Goal: Information Seeking & Learning: Learn about a topic

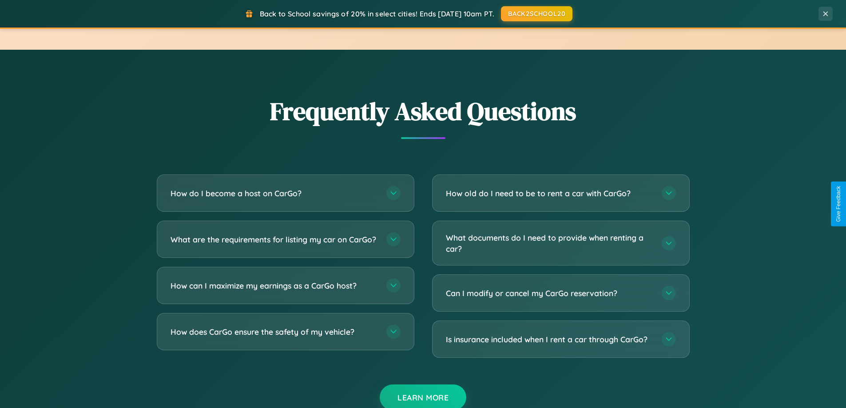
scroll to position [1710, 0]
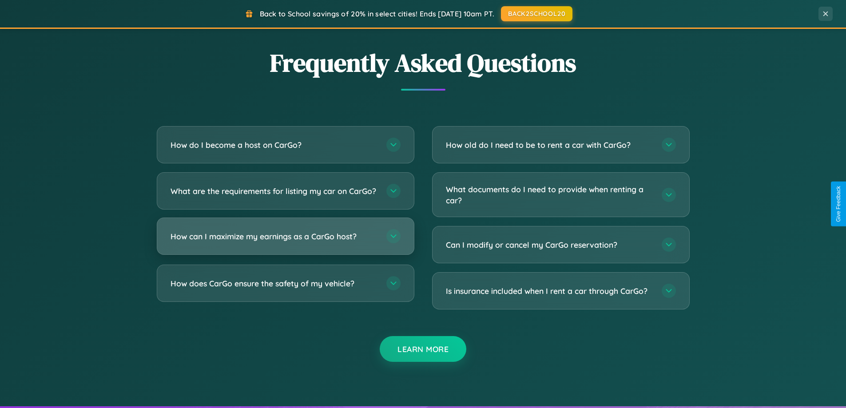
click at [285, 242] on h3 "How can I maximize my earnings as a CarGo host?" at bounding box center [274, 236] width 207 height 11
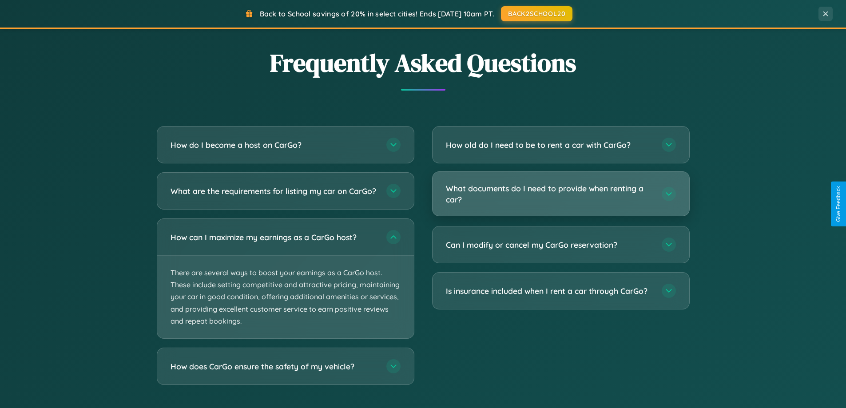
click at [561, 195] on h3 "What documents do I need to provide when renting a car?" at bounding box center [549, 194] width 207 height 22
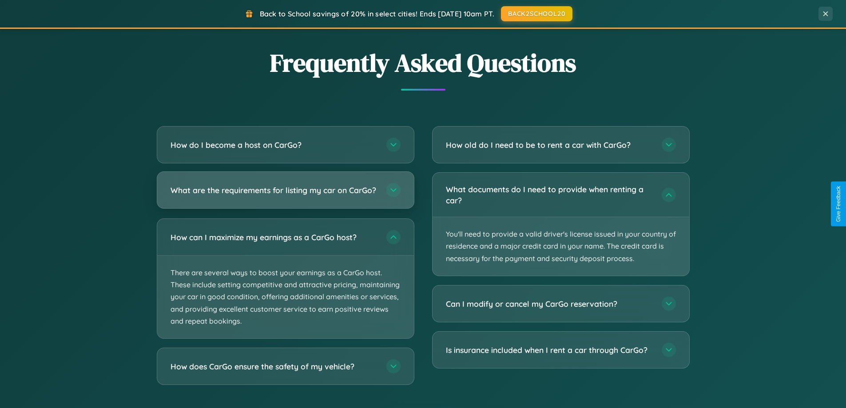
click at [285, 195] on h3 "What are the requirements for listing my car on CarGo?" at bounding box center [274, 190] width 207 height 11
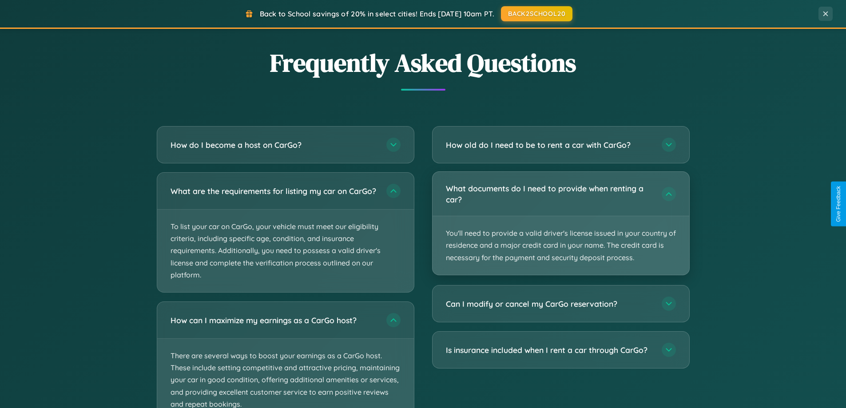
click at [561, 224] on p "You'll need to provide a valid driver's license issued in your country of resid…" at bounding box center [561, 245] width 257 height 59
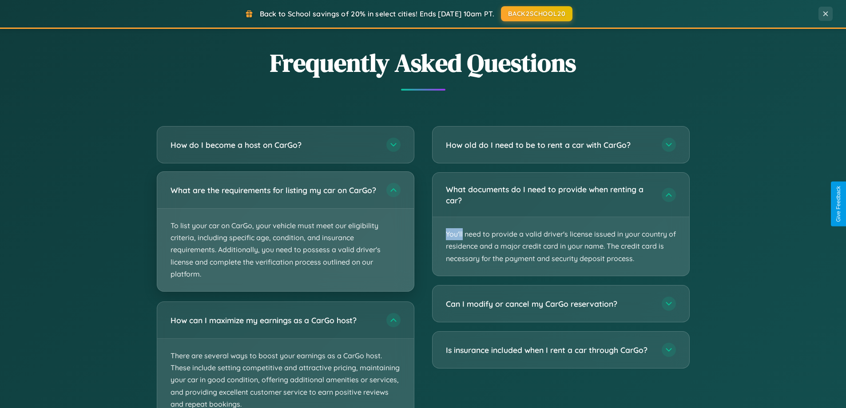
click at [285, 236] on p "To list your car on CarGo, your vehicle must meet our eligibility criteria, inc…" at bounding box center [285, 250] width 257 height 83
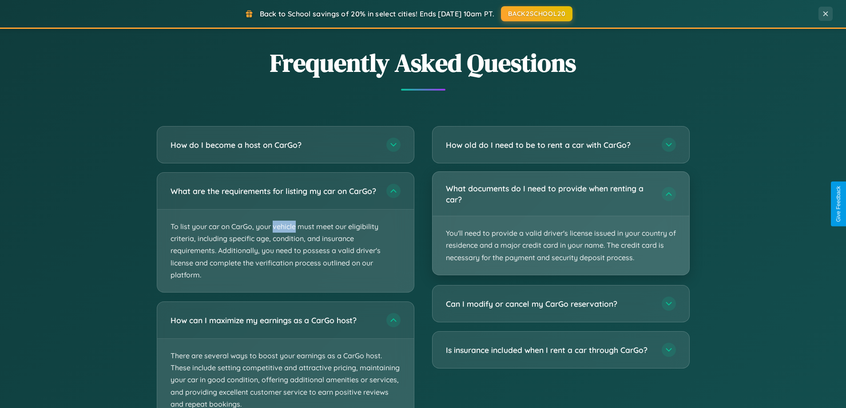
click at [561, 224] on p "You'll need to provide a valid driver's license issued in your country of resid…" at bounding box center [561, 245] width 257 height 59
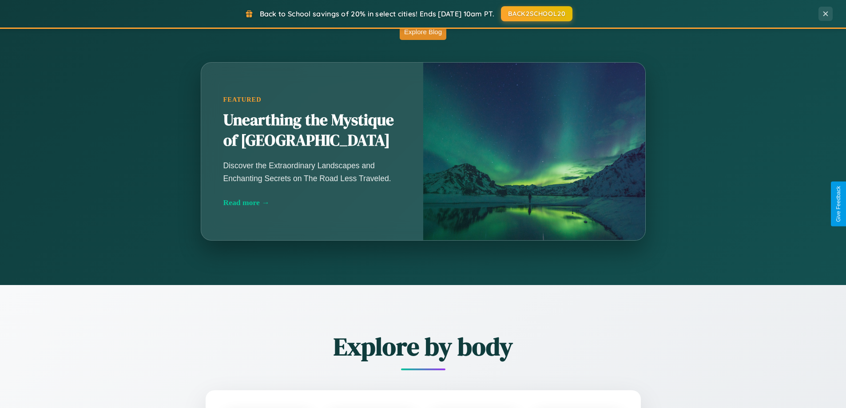
scroll to position [383, 0]
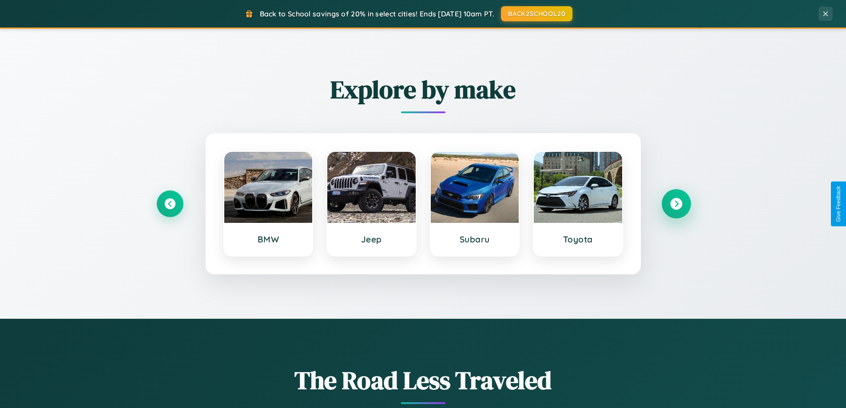
click at [676, 204] on icon at bounding box center [677, 204] width 12 height 12
